Goal: Information Seeking & Learning: Check status

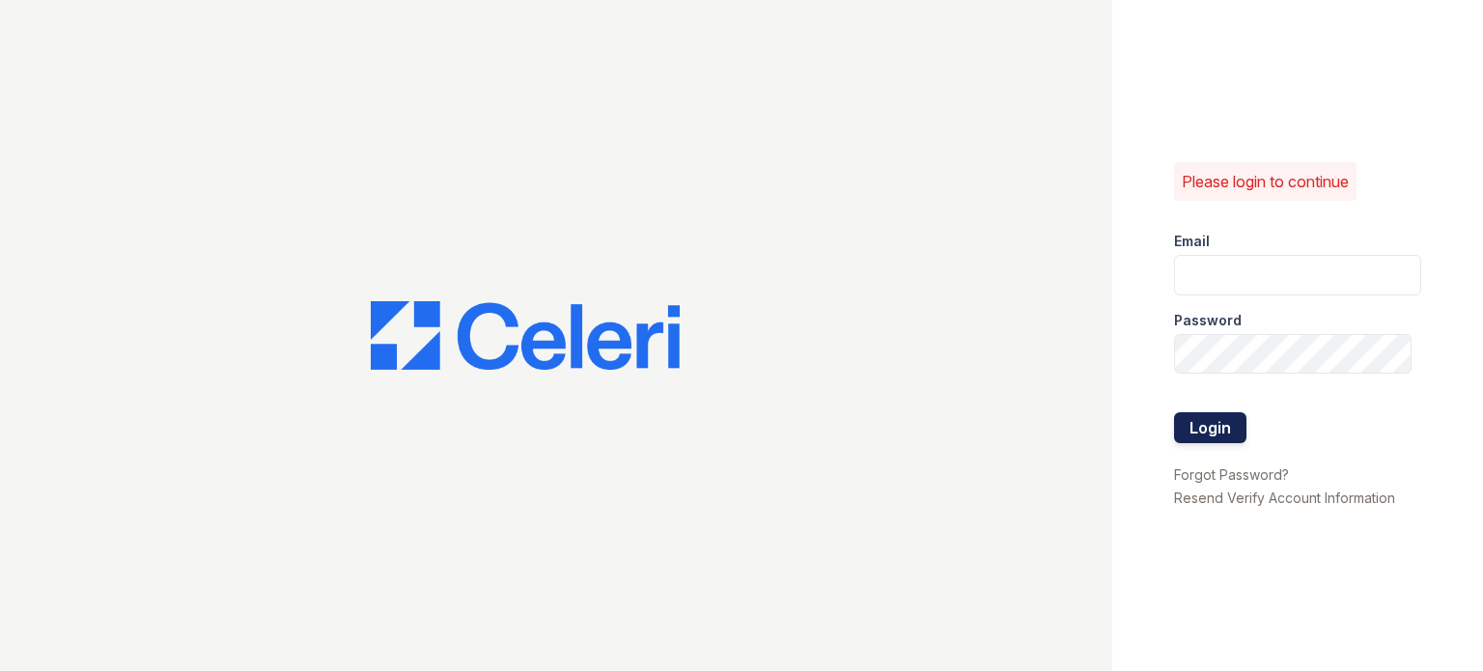
type input "[DOMAIN_NAME][EMAIL_ADDRESS][DOMAIN_NAME]"
click at [1205, 420] on button "Login" at bounding box center [1210, 427] width 72 height 31
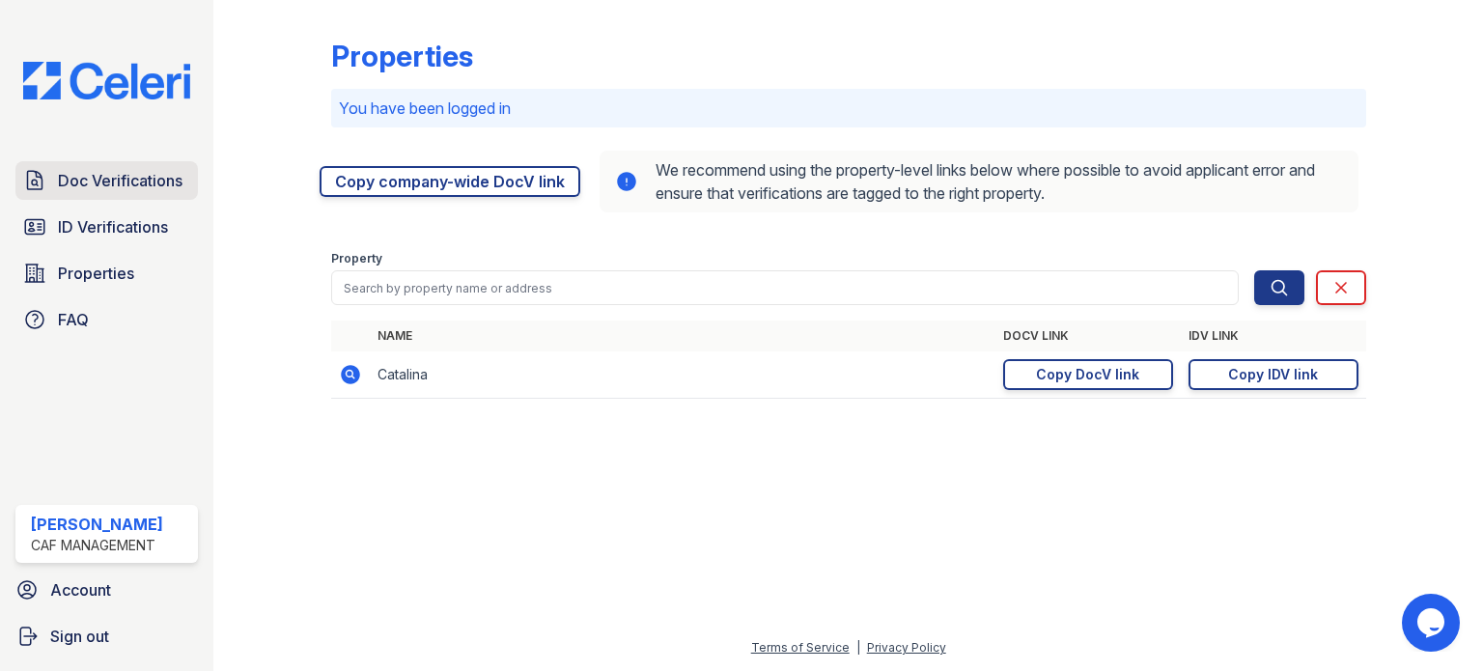
click at [120, 188] on span "Doc Verifications" at bounding box center [120, 180] width 125 height 23
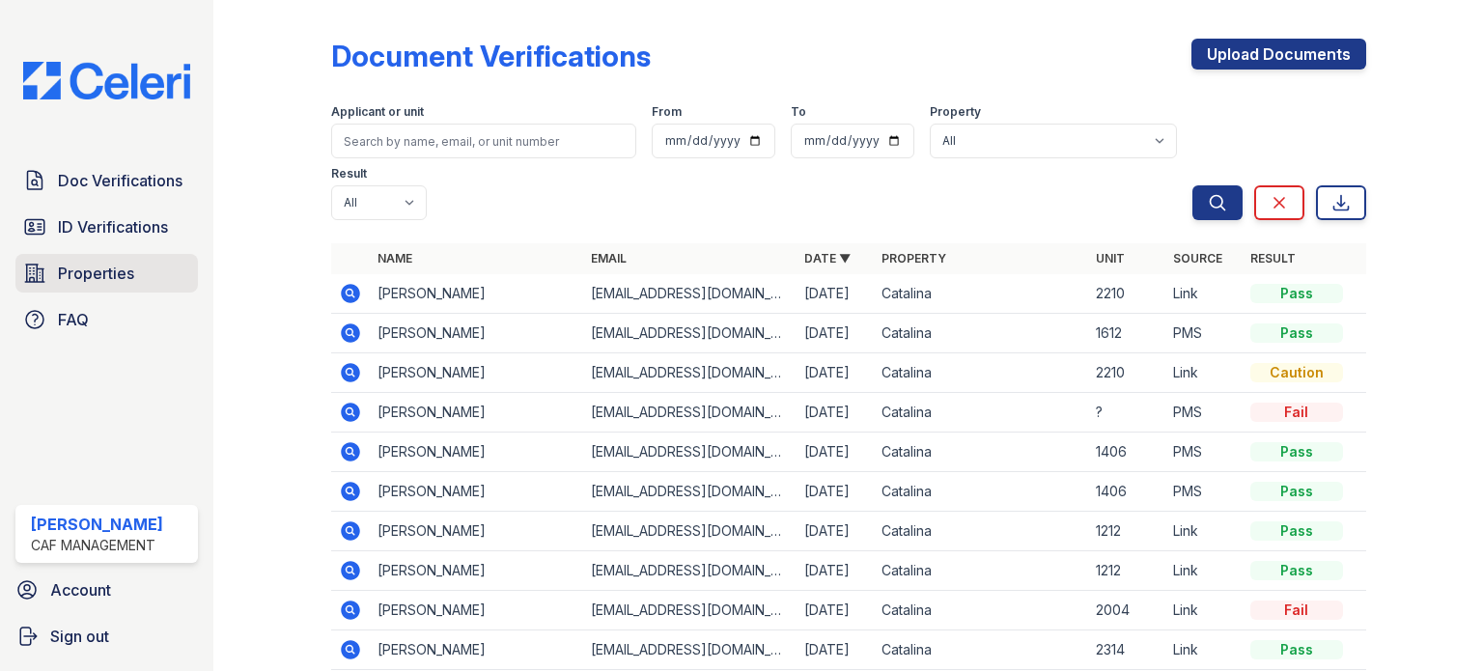
click at [120, 270] on span "Properties" at bounding box center [96, 273] width 76 height 23
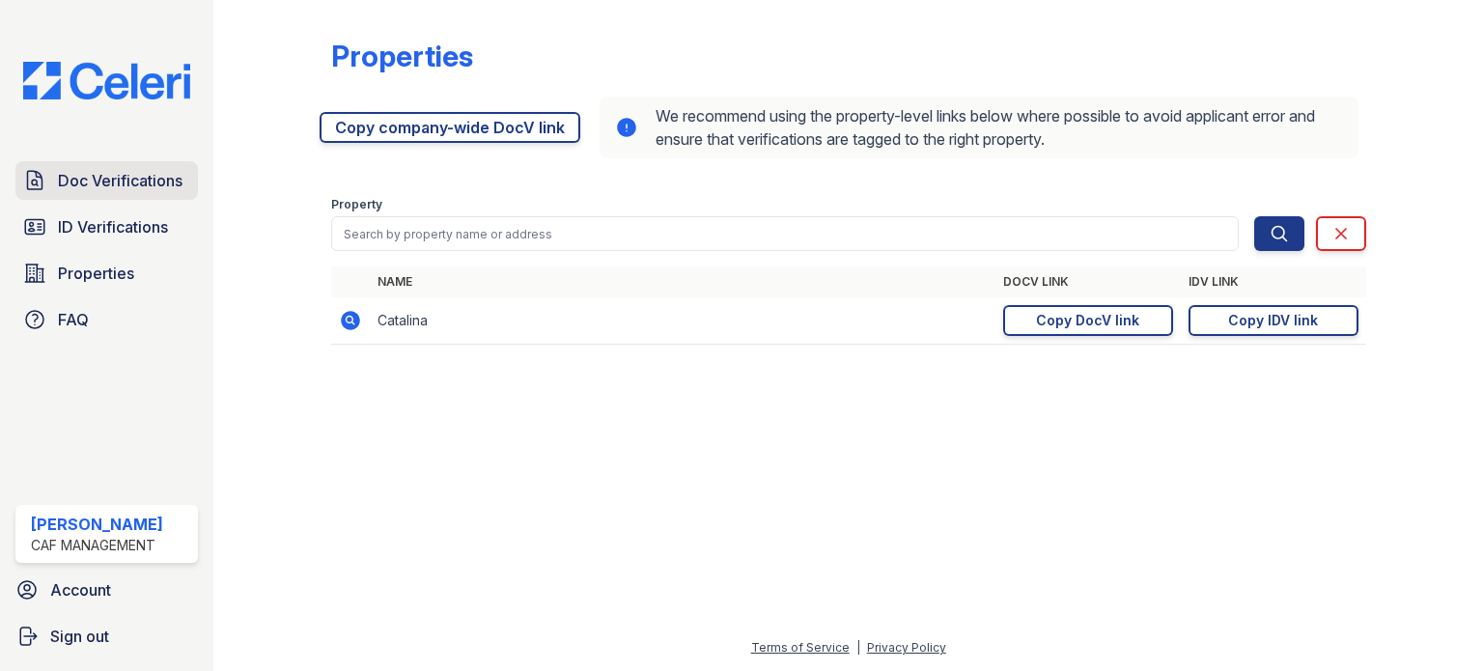
click at [169, 181] on span "Doc Verifications" at bounding box center [120, 180] width 125 height 23
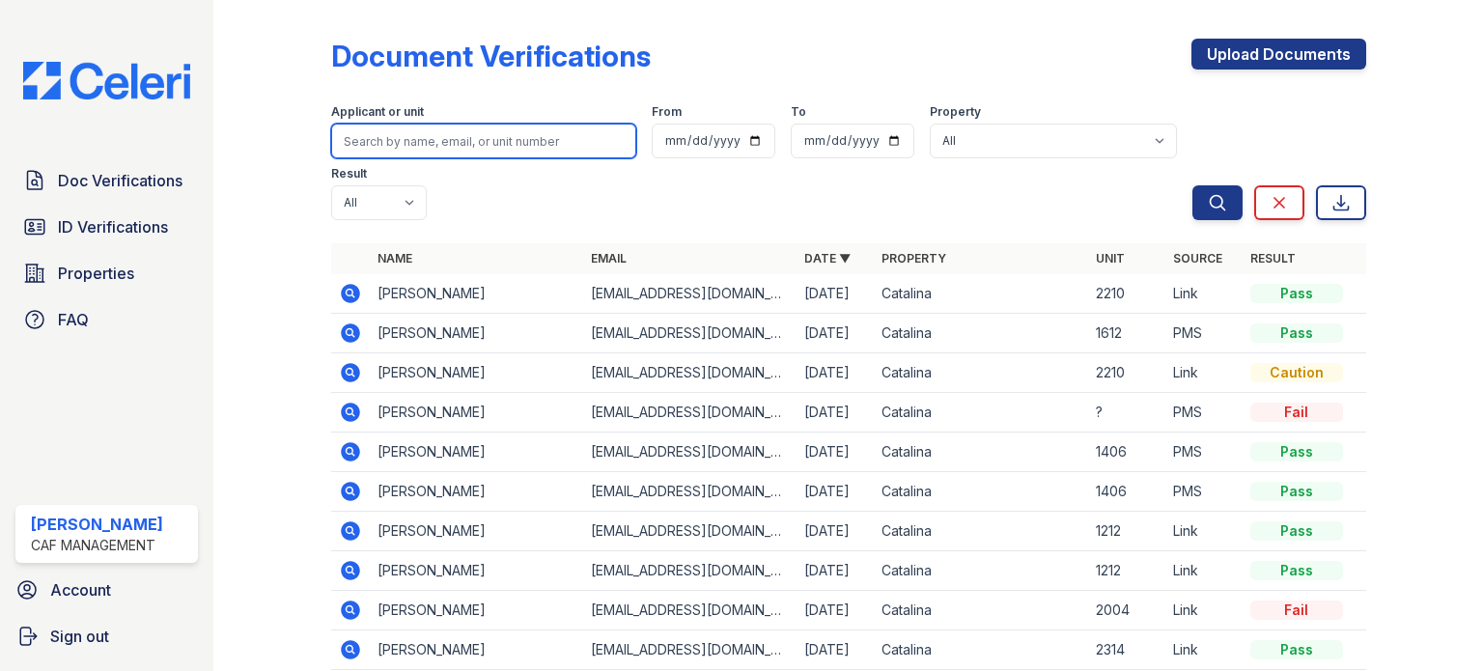
click at [465, 134] on input "search" at bounding box center [483, 141] width 305 height 35
type input "[PERSON_NAME]"
click at [1192, 185] on button "Search" at bounding box center [1217, 202] width 50 height 35
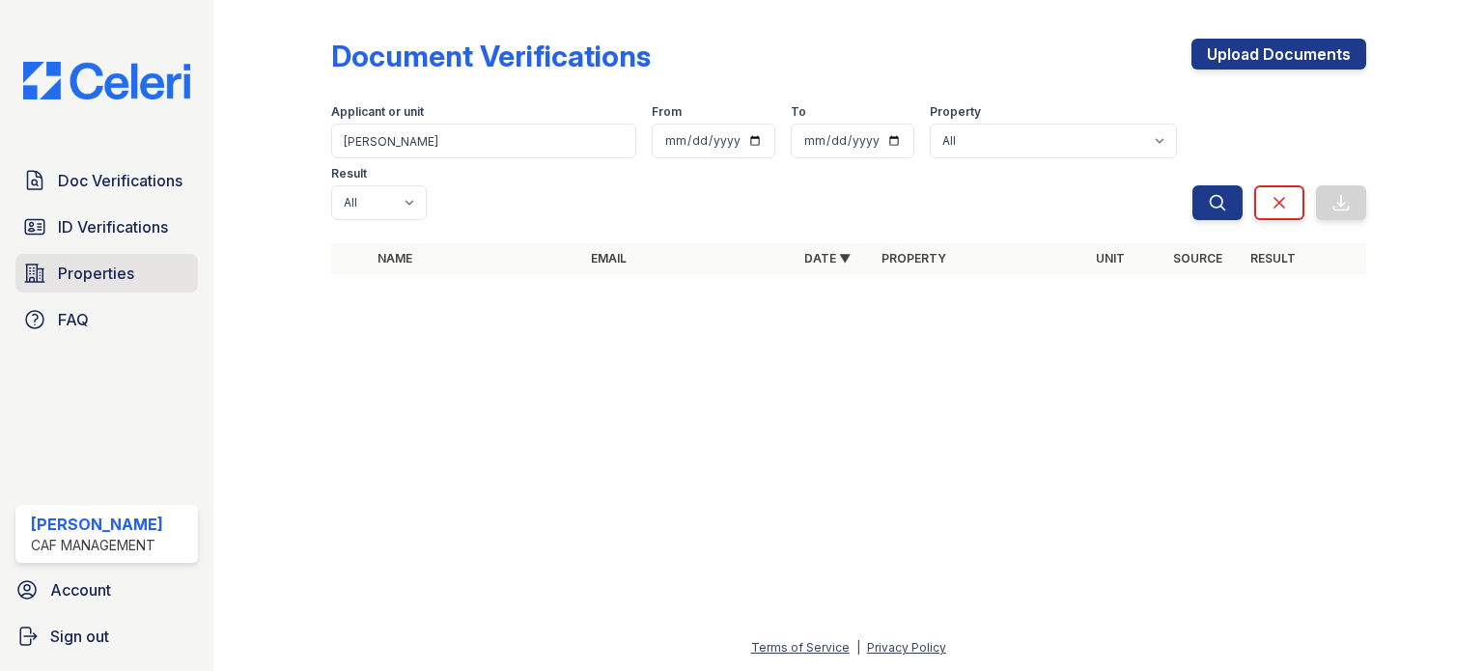
click at [133, 277] on link "Properties" at bounding box center [106, 273] width 182 height 39
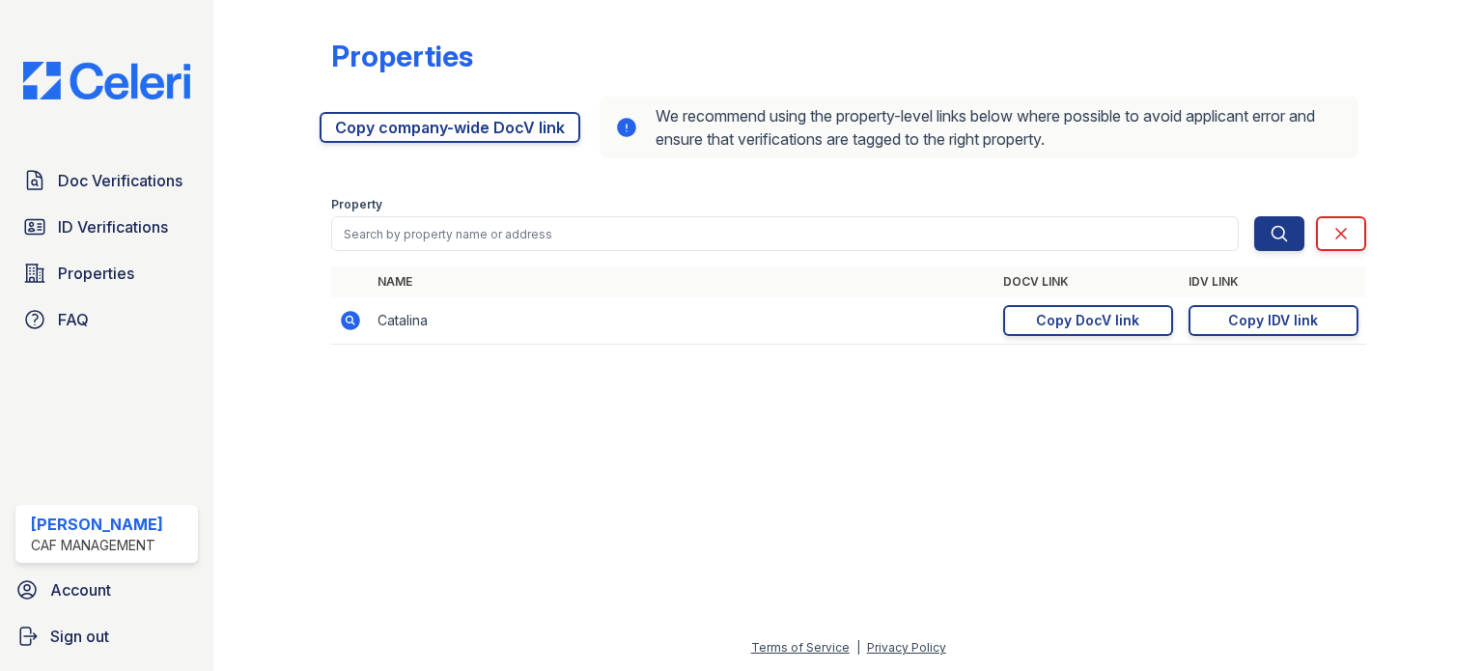
drag, startPoint x: 992, startPoint y: 285, endPoint x: 1076, endPoint y: 283, distance: 84.0
click at [1076, 283] on tr "Name DocV Link IDV Link" at bounding box center [848, 281] width 1035 height 31
click at [1021, 291] on th "DocV Link" at bounding box center [1087, 281] width 185 height 31
drag, startPoint x: 996, startPoint y: 286, endPoint x: 1085, endPoint y: 288, distance: 88.8
click at [1085, 288] on th "DocV Link" at bounding box center [1087, 281] width 185 height 31
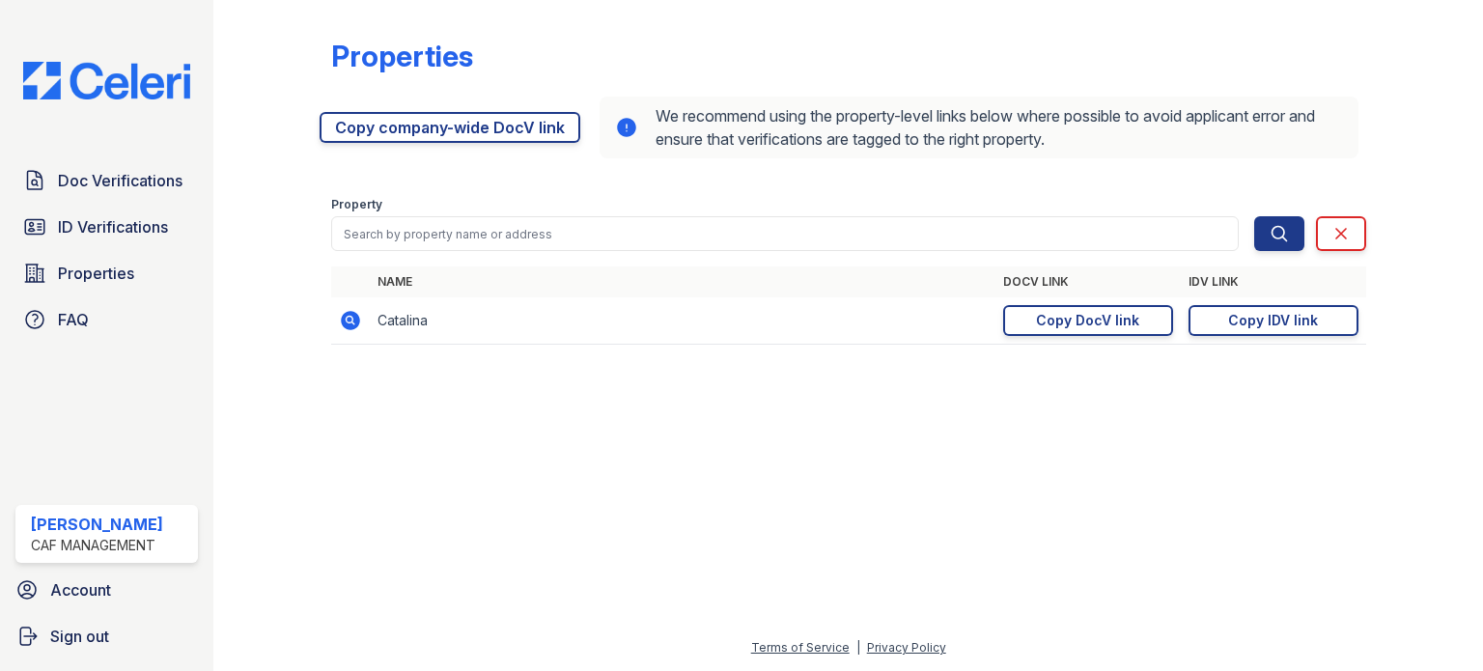
click at [1085, 288] on th "DocV Link" at bounding box center [1087, 281] width 185 height 31
click at [1186, 288] on th "IDV Link" at bounding box center [1272, 281] width 185 height 31
drag, startPoint x: 1186, startPoint y: 280, endPoint x: 1309, endPoint y: 284, distance: 122.6
click at [1309, 284] on th "IDV Link" at bounding box center [1272, 281] width 185 height 31
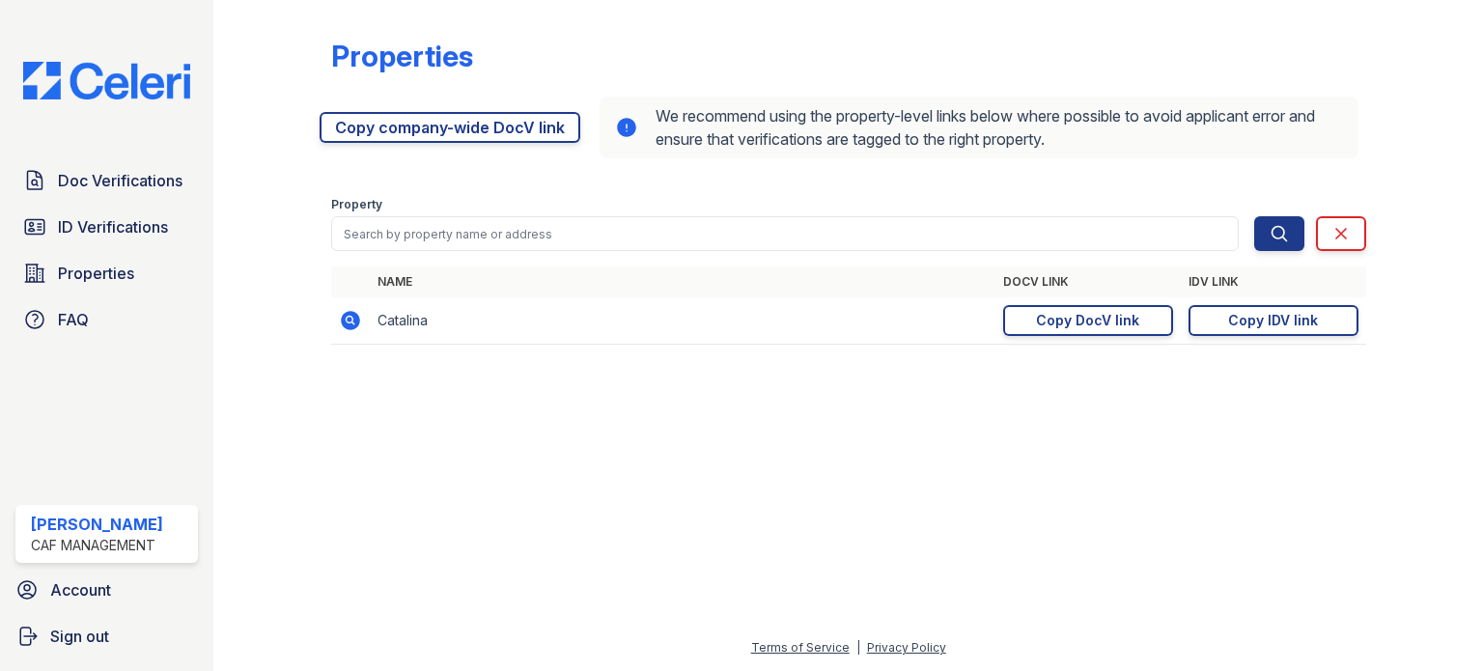
drag, startPoint x: 1259, startPoint y: 280, endPoint x: 1181, endPoint y: 277, distance: 77.3
click at [1181, 277] on th "IDV Link" at bounding box center [1272, 281] width 185 height 31
click at [1253, 290] on th "IDV Link" at bounding box center [1272, 281] width 185 height 31
drag, startPoint x: 1185, startPoint y: 281, endPoint x: 1266, endPoint y: 285, distance: 81.2
click at [1266, 285] on th "IDV Link" at bounding box center [1272, 281] width 185 height 31
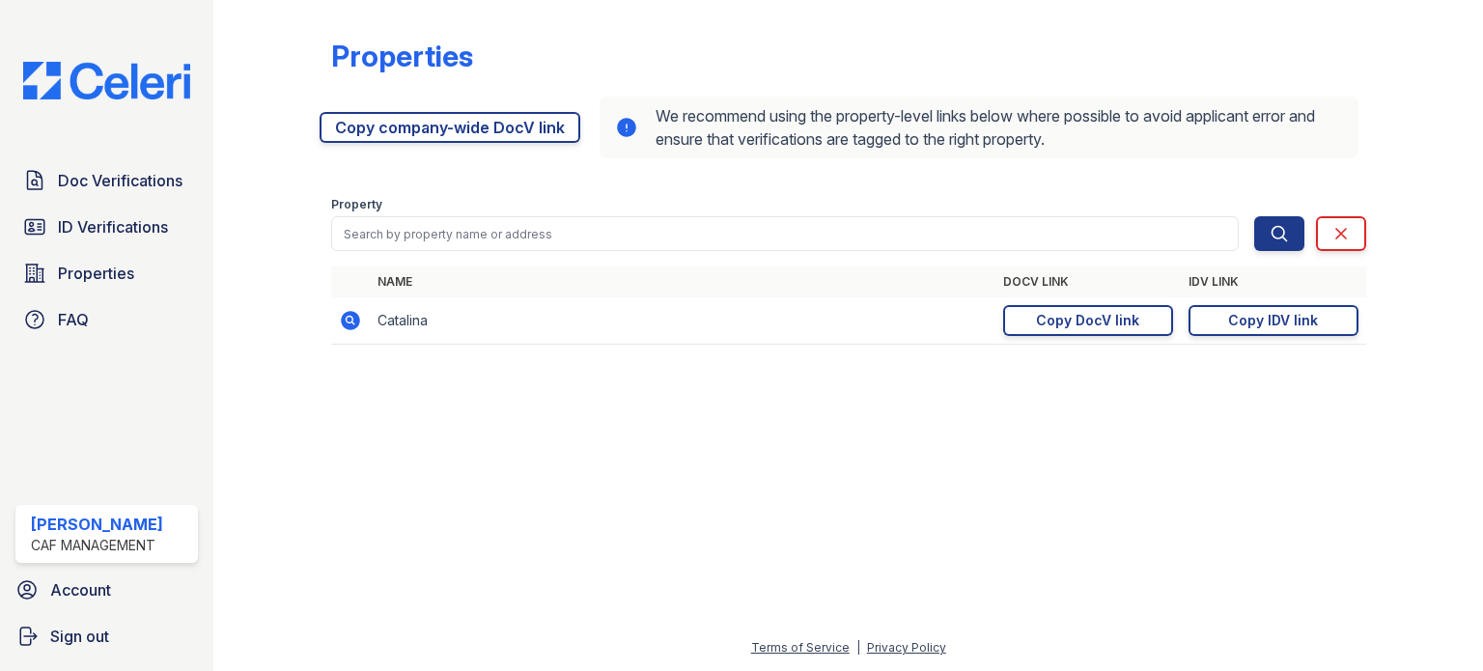
click at [1266, 285] on th "IDV Link" at bounding box center [1272, 281] width 185 height 31
click at [509, 135] on link "Copy company-wide DocV link" at bounding box center [449, 127] width 261 height 31
click at [348, 125] on link "Copy company-wide DocV link" at bounding box center [449, 127] width 261 height 31
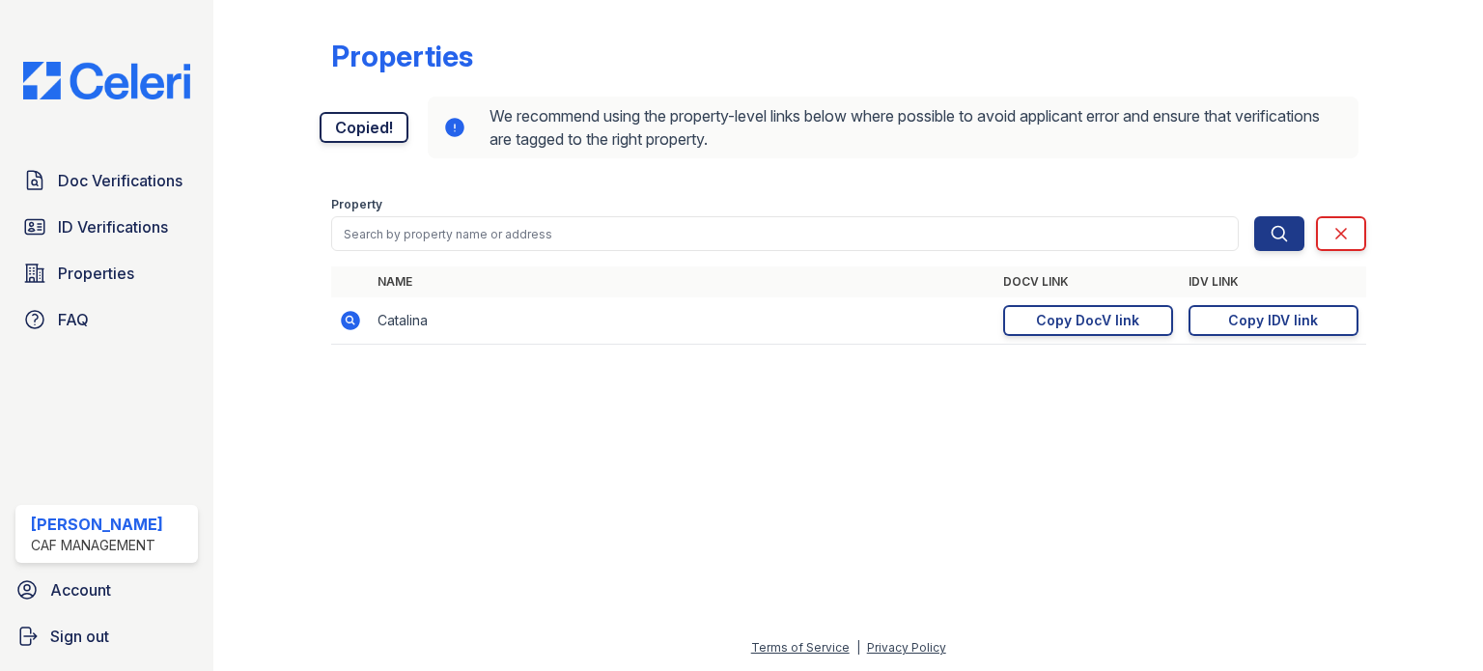
click at [346, 134] on link "Copied!" at bounding box center [363, 127] width 89 height 31
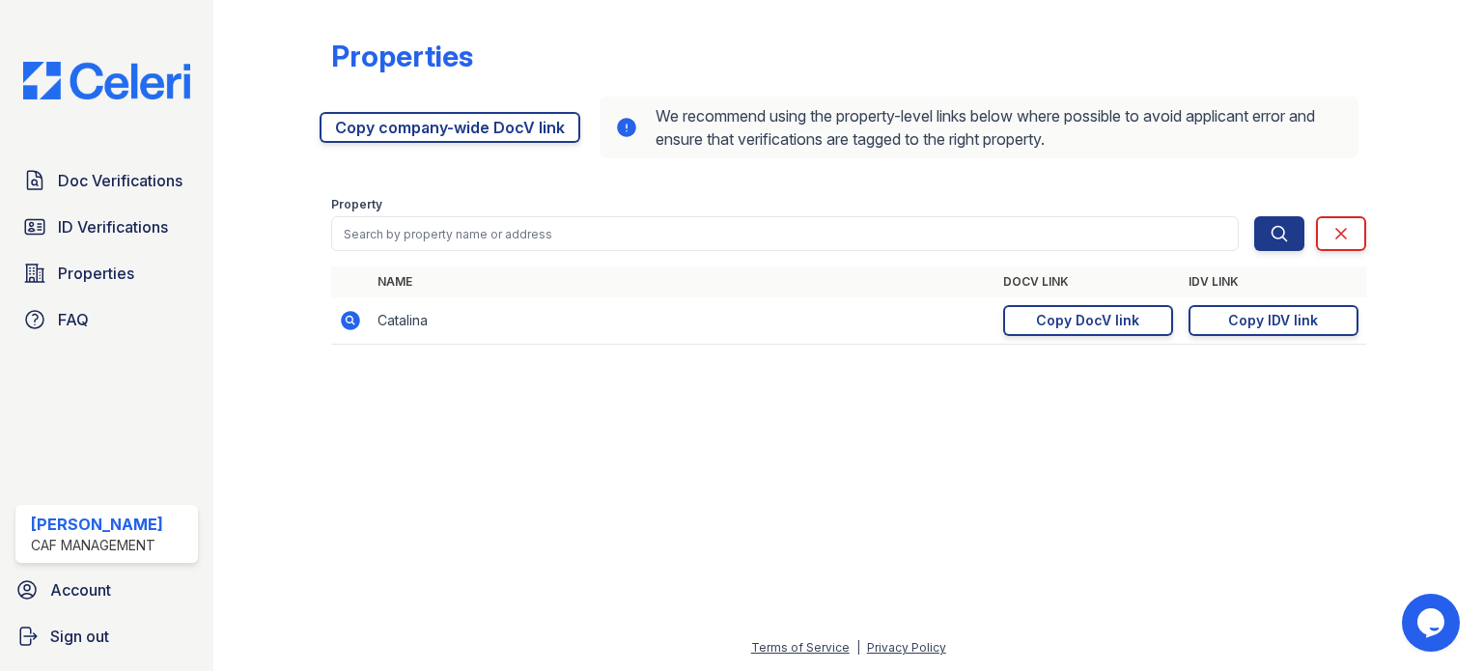
click at [123, 158] on div "Doc Verifications ID Verifications Properties FAQ Alejandra Ovalle CAF Manageme…" at bounding box center [106, 335] width 213 height 671
click at [127, 188] on span "Doc Verifications" at bounding box center [120, 180] width 125 height 23
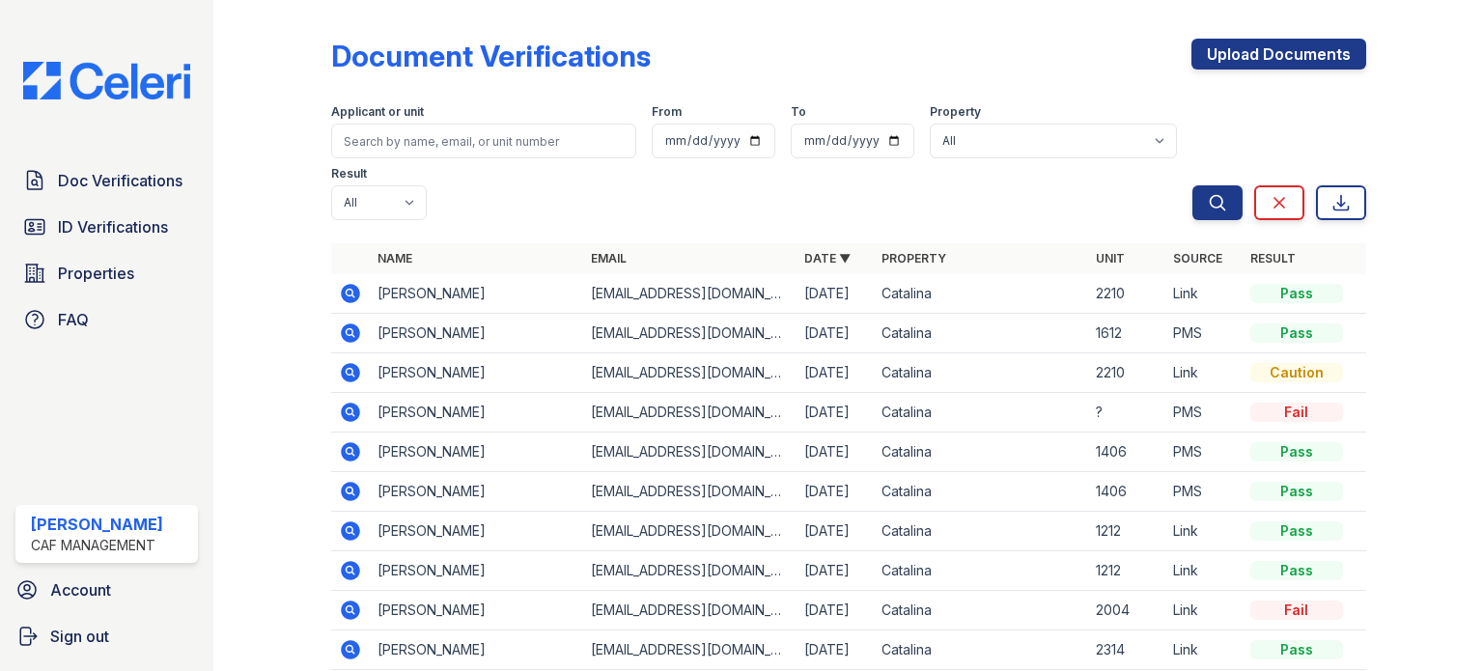
scroll to position [97, 0]
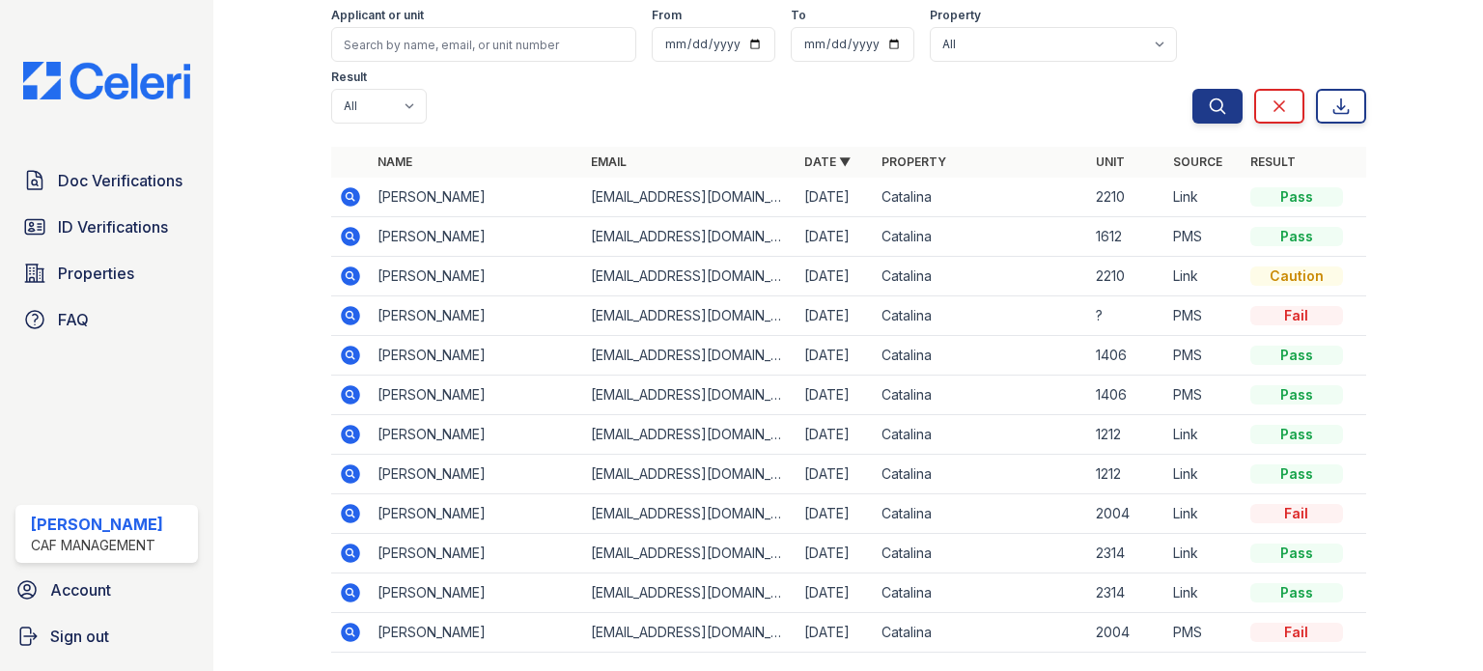
drag, startPoint x: 1245, startPoint y: 197, endPoint x: 1327, endPoint y: 208, distance: 82.7
click at [1327, 208] on td "Pass" at bounding box center [1304, 198] width 124 height 40
drag, startPoint x: 1309, startPoint y: 273, endPoint x: 1197, endPoint y: 271, distance: 112.0
click at [1197, 271] on tr "Dreydon Nixon Dreydon23@gmail.com 08/27/25 Catalina 2210 Link Caution" at bounding box center [848, 277] width 1035 height 40
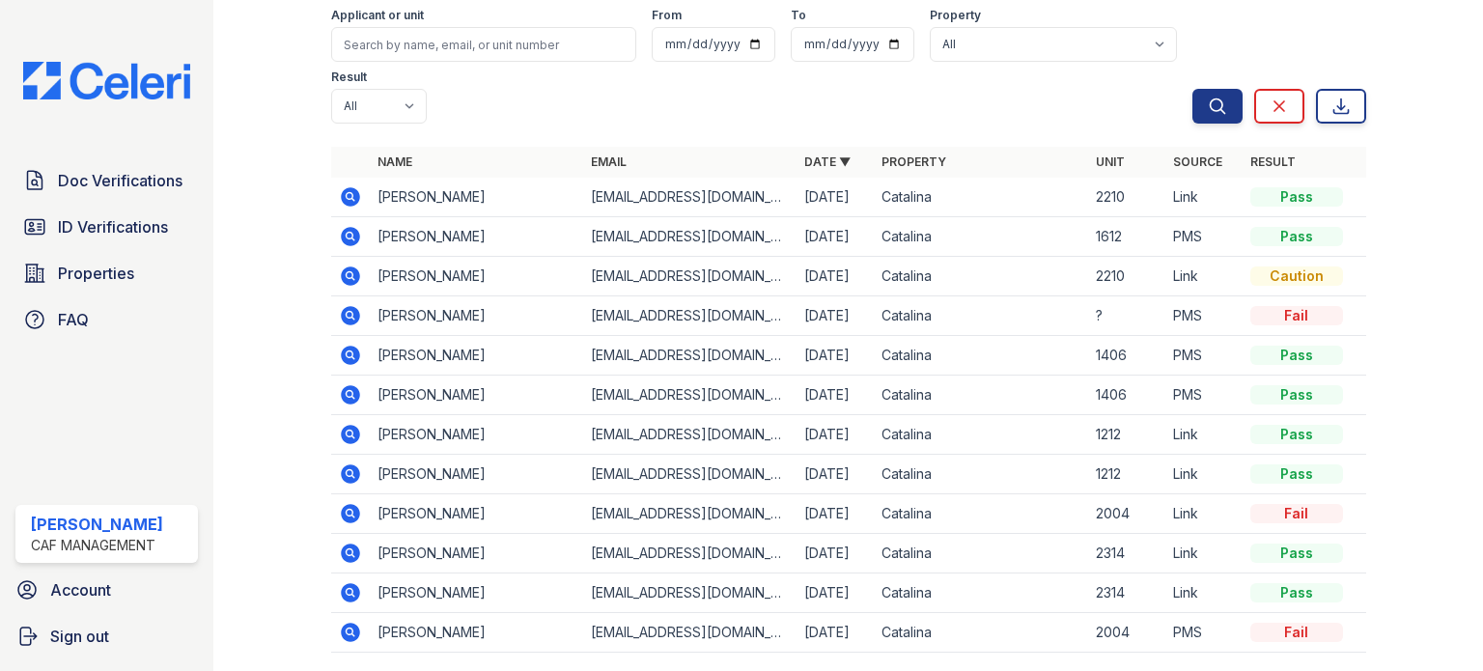
click at [1197, 271] on td "Link" at bounding box center [1203, 277] width 77 height 40
click at [110, 216] on span "ID Verifications" at bounding box center [113, 226] width 110 height 23
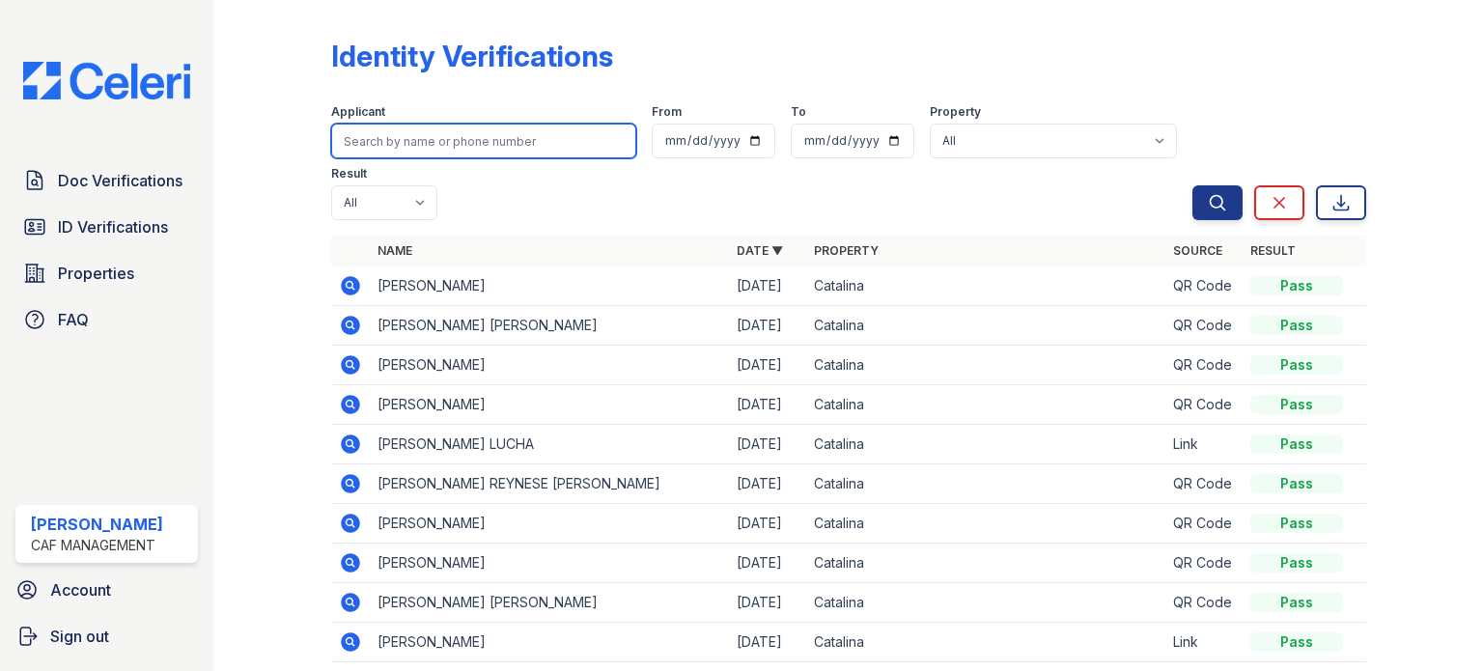
click at [490, 134] on input "search" at bounding box center [483, 141] width 305 height 35
type input "bradl"
click at [1192, 185] on button "Search" at bounding box center [1217, 202] width 50 height 35
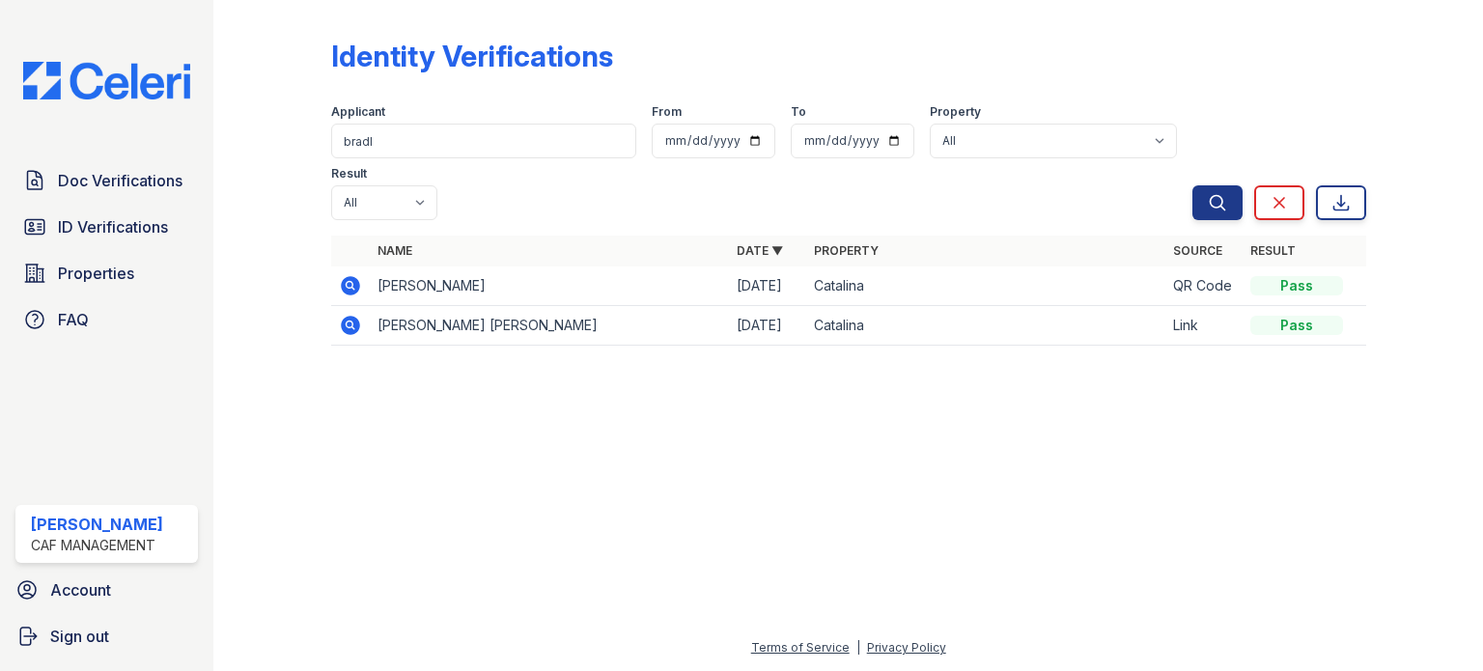
click at [350, 274] on icon at bounding box center [350, 285] width 23 height 23
